Goal: Information Seeking & Learning: Learn about a topic

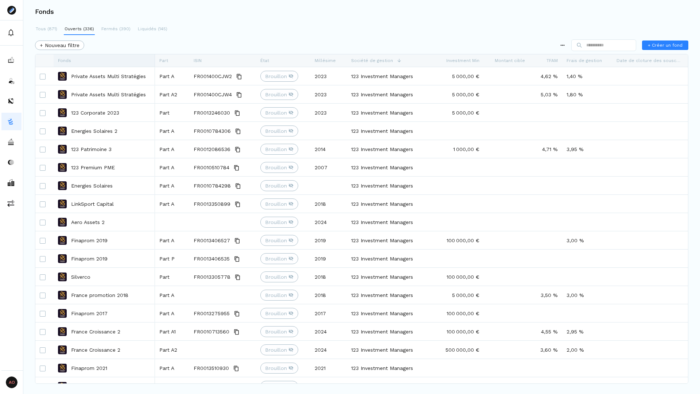
click at [82, 60] on div "Fonds" at bounding box center [104, 60] width 93 height 12
click at [202, 57] on div "ISIN" at bounding box center [223, 60] width 58 height 12
click at [214, 78] on span "Filtre de colonne" at bounding box center [242, 77] width 78 height 12
click at [152, 50] on html "AO Admin Owners Owners Fonds Tous (871) Ouverts (336) Fermés (390) Liquidés (14…" at bounding box center [350, 197] width 700 height 394
click at [92, 58] on div "Fonds" at bounding box center [104, 60] width 93 height 12
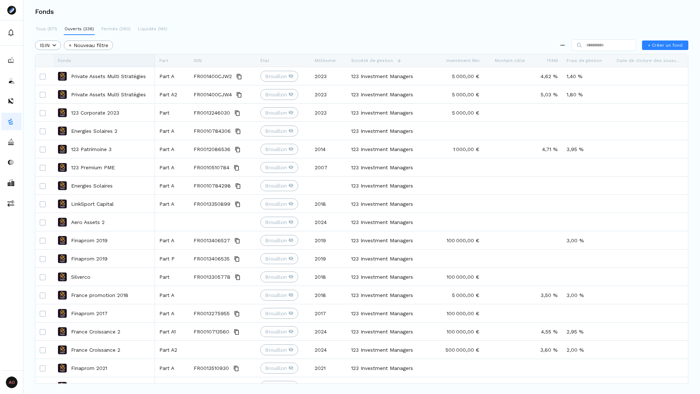
click at [92, 58] on div "Fonds" at bounding box center [104, 60] width 93 height 12
click at [155, 56] on div at bounding box center [172, 60] width 34 height 12
click at [221, 54] on div "ISIN" at bounding box center [223, 60] width 58 height 12
click at [279, 55] on div "État" at bounding box center [283, 60] width 46 height 12
click at [340, 58] on div "Millésime" at bounding box center [329, 60] width 28 height 12
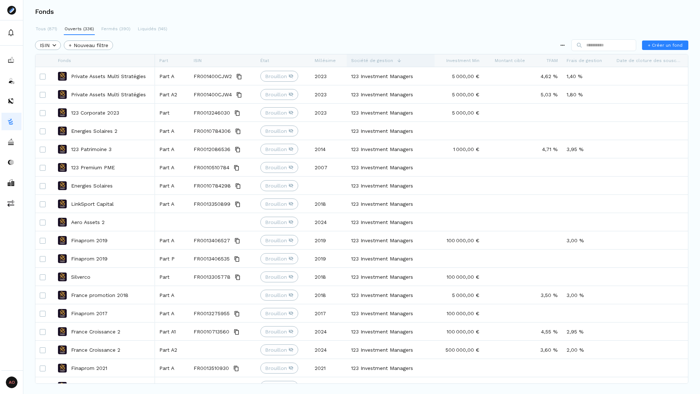
click at [387, 56] on div "Société de gestion" at bounding box center [390, 60] width 79 height 12
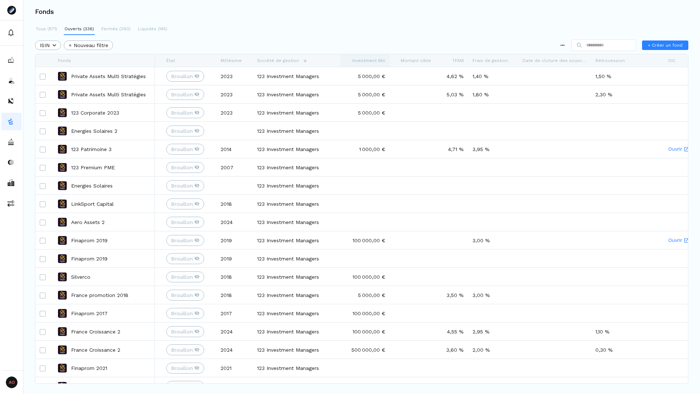
click at [365, 56] on div "Investment Min" at bounding box center [365, 60] width 40 height 12
click at [422, 64] on div "Montant cible" at bounding box center [412, 60] width 37 height 12
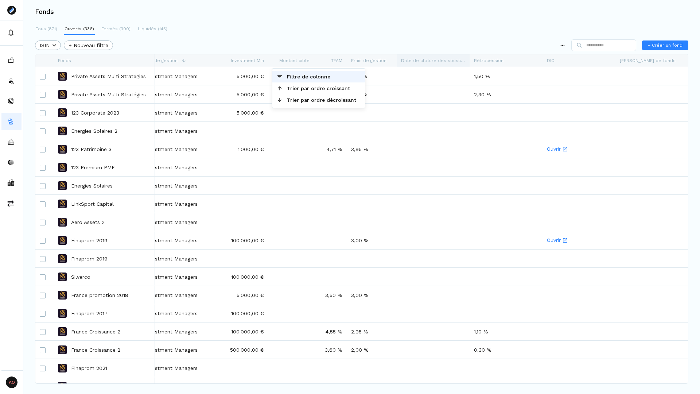
scroll to position [0, 214]
click at [257, 62] on span "Investment Min" at bounding box center [249, 60] width 33 height 5
click at [293, 42] on div "ISIN + Nouveau filtre + Créer un fond" at bounding box center [361, 45] width 653 height 15
click at [338, 61] on span "TFAM" at bounding box center [338, 60] width 11 height 5
click at [377, 59] on span "Frais de gestion" at bounding box center [370, 60] width 35 height 5
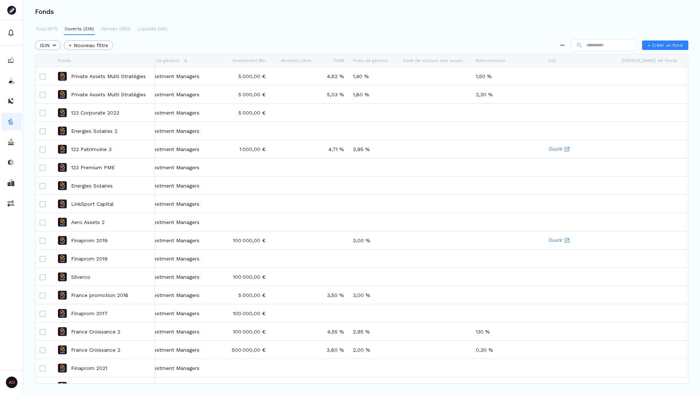
click at [348, 62] on div at bounding box center [348, 60] width 3 height 12
click at [334, 62] on span "TFAM" at bounding box center [338, 60] width 11 height 5
click at [364, 57] on div "Frais de gestion" at bounding box center [373, 60] width 41 height 12
click at [414, 57] on div "Date de cloture des souscriptions" at bounding box center [435, 60] width 64 height 12
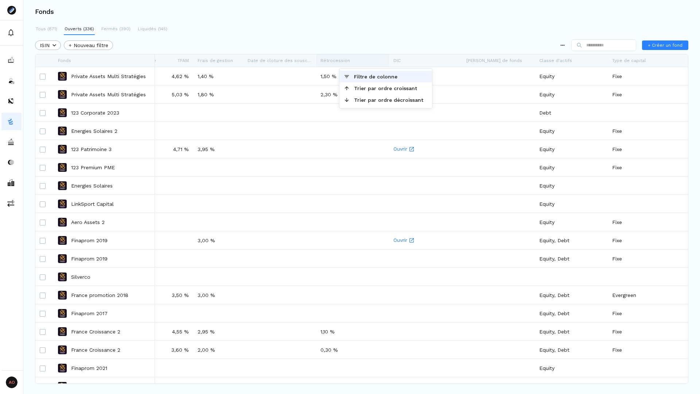
scroll to position [0, 399]
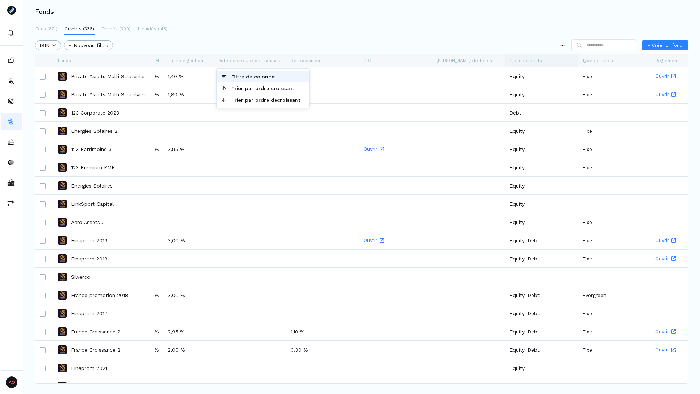
click at [529, 61] on span "Classe d'actifs" at bounding box center [525, 60] width 33 height 5
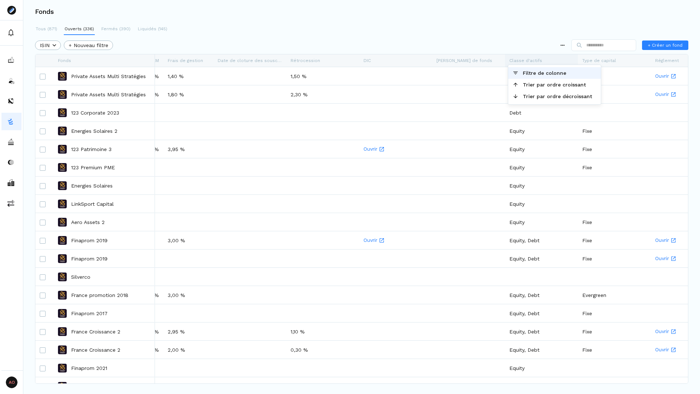
scroll to position [0, 401]
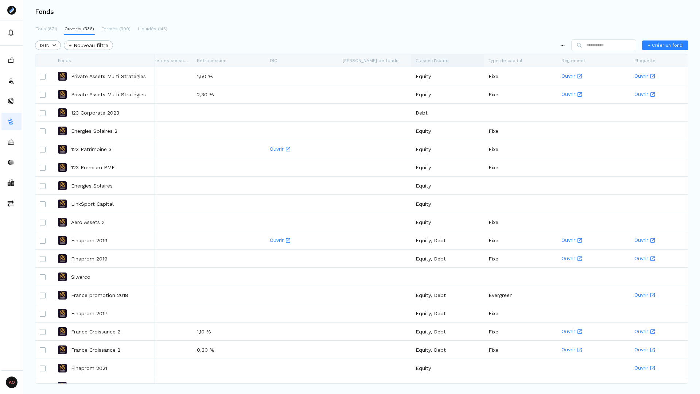
click at [529, 61] on div "Type de capital" at bounding box center [521, 60] width 64 height 12
click at [417, 32] on div "Tous (871) Ouverts (336) Fermés (390) Liquidés (145) ISIN + Nouveau filtre + Cr…" at bounding box center [361, 195] width 677 height 344
